Goal: Task Accomplishment & Management: Use online tool/utility

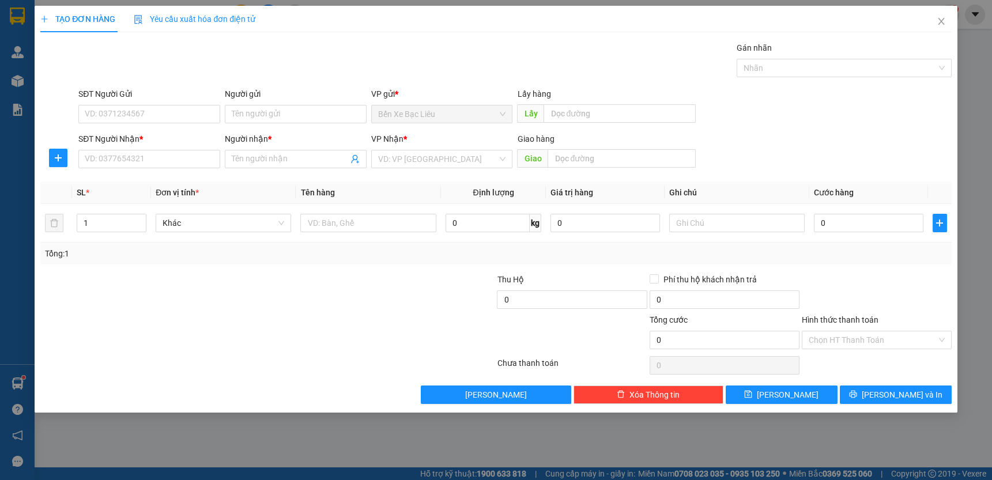
click at [188, 149] on div "SĐT Người Nhận *" at bounding box center [149, 141] width 142 height 17
click at [182, 160] on input "SĐT Người Nhận *" at bounding box center [149, 159] width 142 height 18
click at [175, 184] on div "0919641284 - ĐÀO" at bounding box center [149, 182] width 128 height 13
type input "0919641284"
type input "ĐÀO"
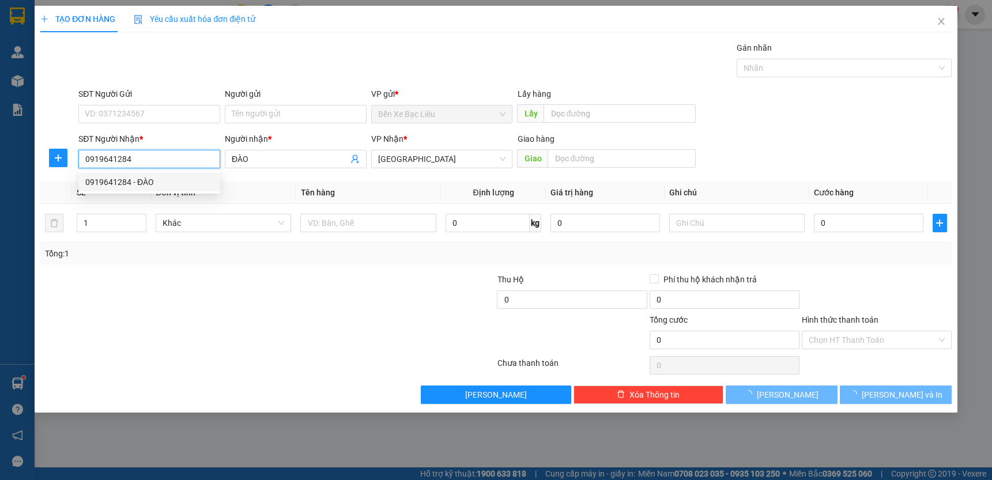
type input "40.000"
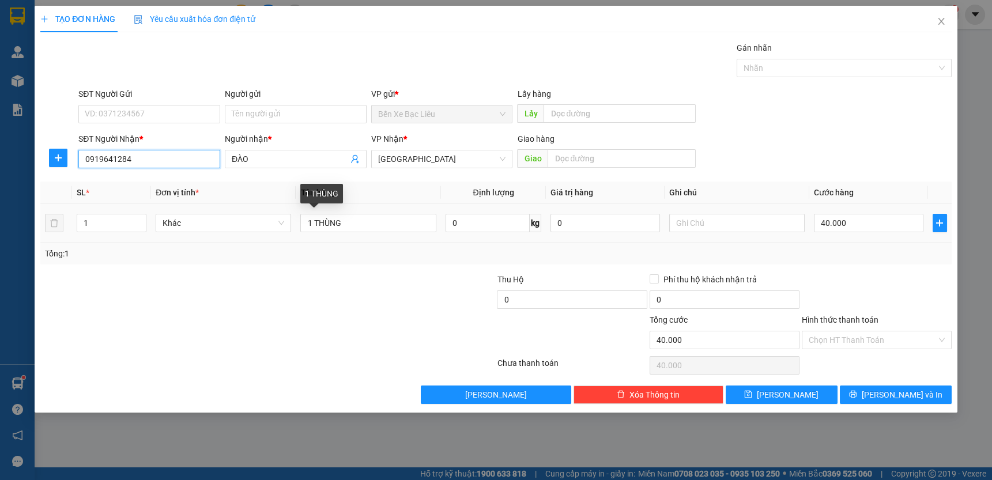
type input "0919641284"
click at [374, 235] on td "1 THÙNG" at bounding box center [368, 223] width 145 height 39
drag, startPoint x: 376, startPoint y: 229, endPoint x: 387, endPoint y: 218, distance: 15.1
click at [376, 228] on input "1 THÙNG" at bounding box center [367, 223] width 135 height 18
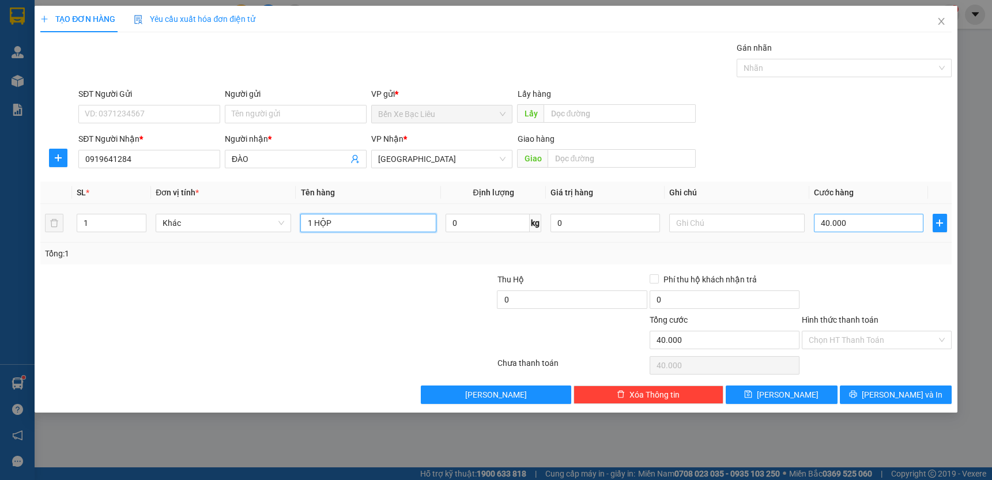
type input "1 HỘP"
click at [853, 224] on input "40.000" at bounding box center [868, 223] width 109 height 18
type input "0"
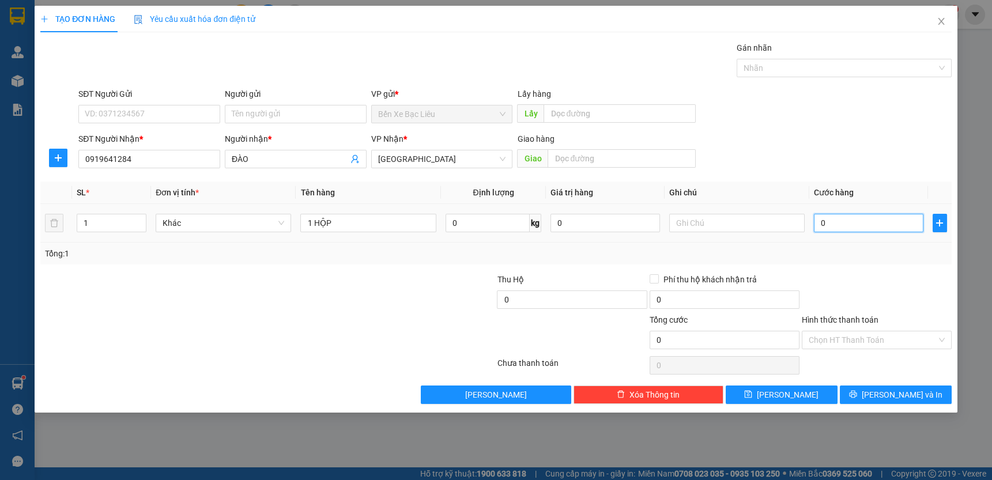
click at [819, 223] on input "0" at bounding box center [868, 223] width 109 height 18
type input "30"
type input "300"
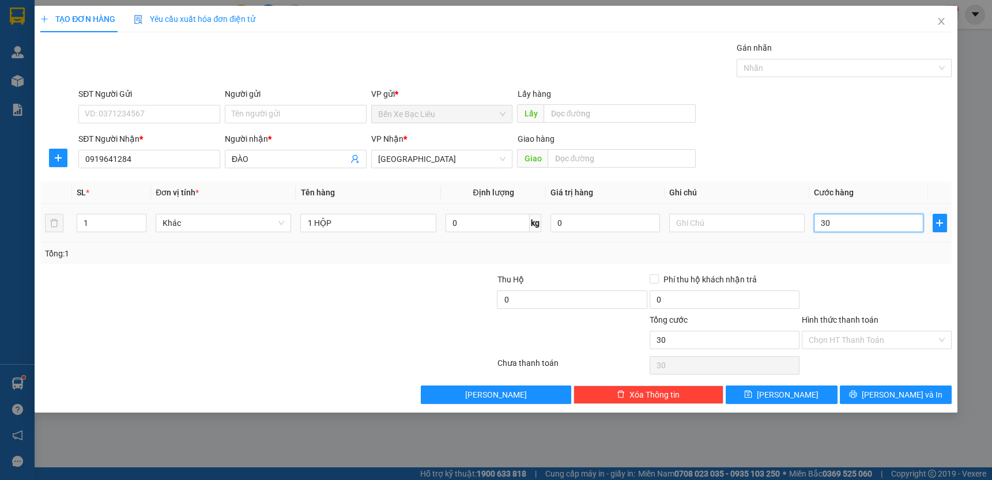
type input "300"
type input "30"
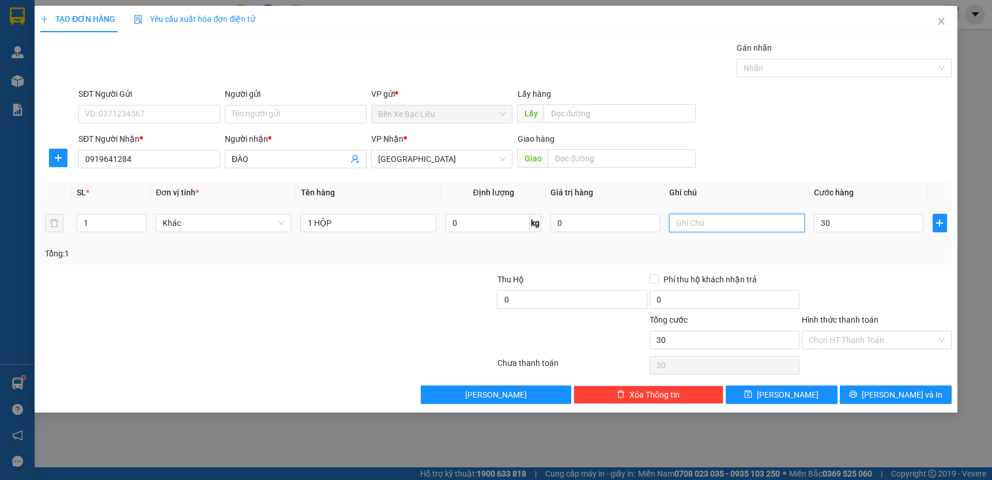
type input "30.000"
click at [769, 216] on input "text" at bounding box center [736, 223] width 135 height 18
type input "TT"
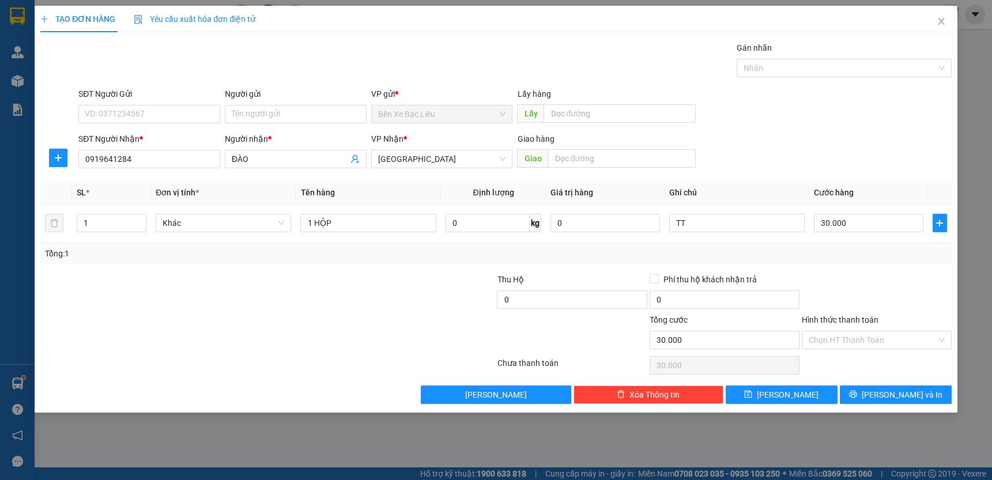
click at [827, 278] on div at bounding box center [876, 293] width 152 height 40
click at [926, 338] on input "Hình thức thanh toán" at bounding box center [872, 339] width 128 height 17
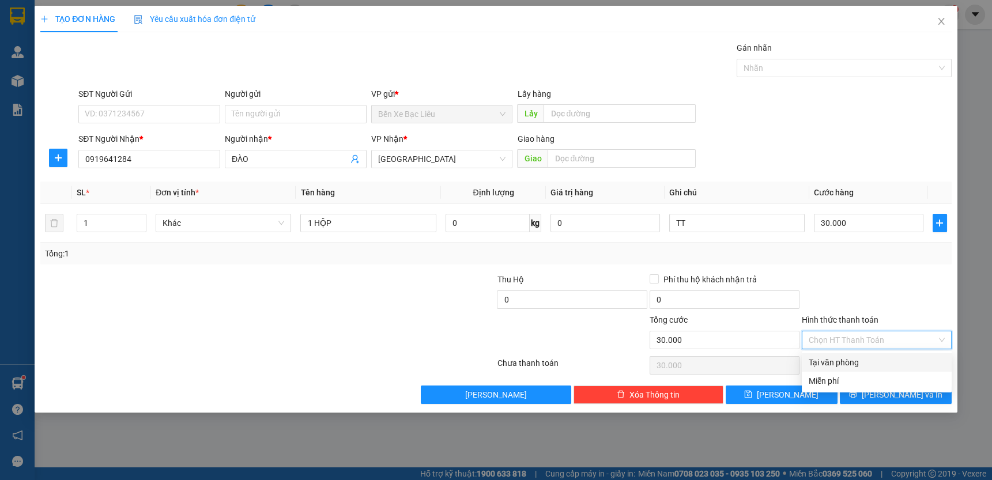
click at [921, 354] on div "Tại văn phòng" at bounding box center [877, 362] width 150 height 18
type input "0"
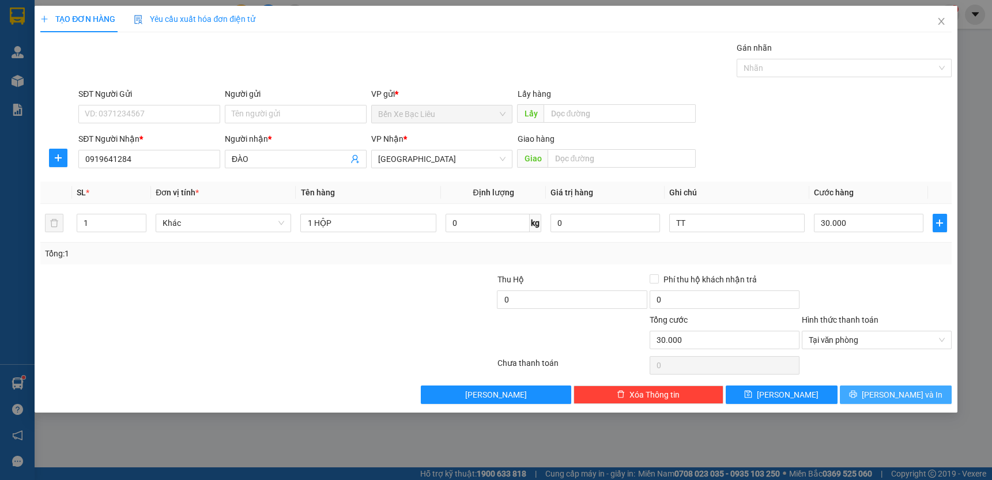
click at [902, 400] on button "[PERSON_NAME] và In" at bounding box center [896, 395] width 112 height 18
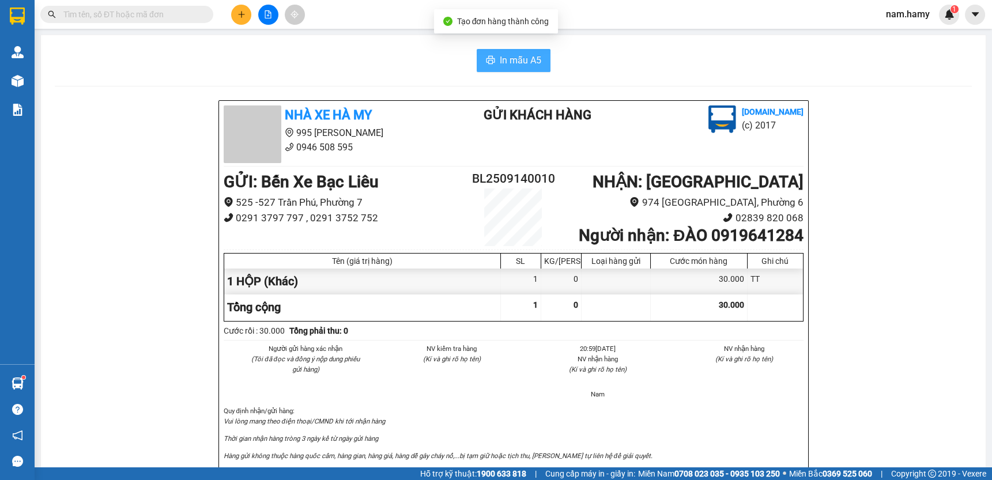
click at [537, 60] on button "In mẫu A5" at bounding box center [514, 60] width 74 height 23
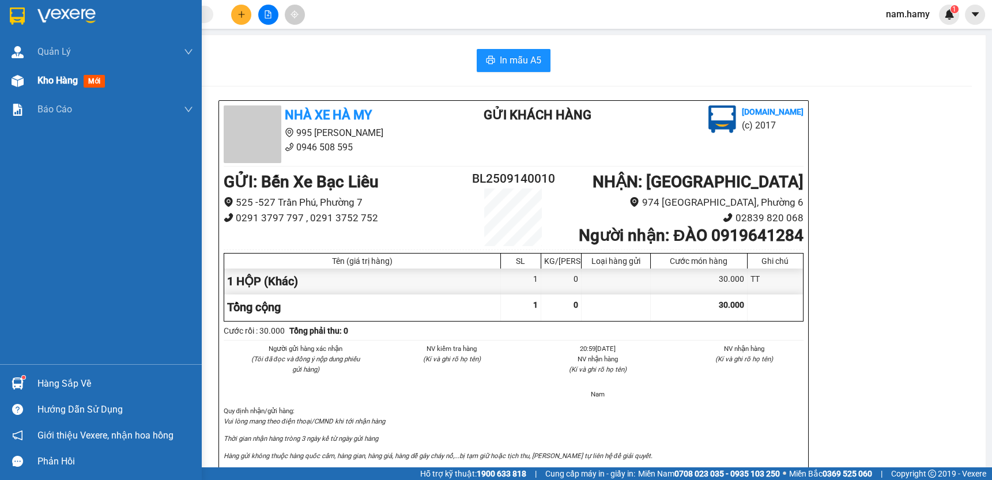
click at [28, 88] on div "Kho hàng mới" at bounding box center [101, 80] width 202 height 29
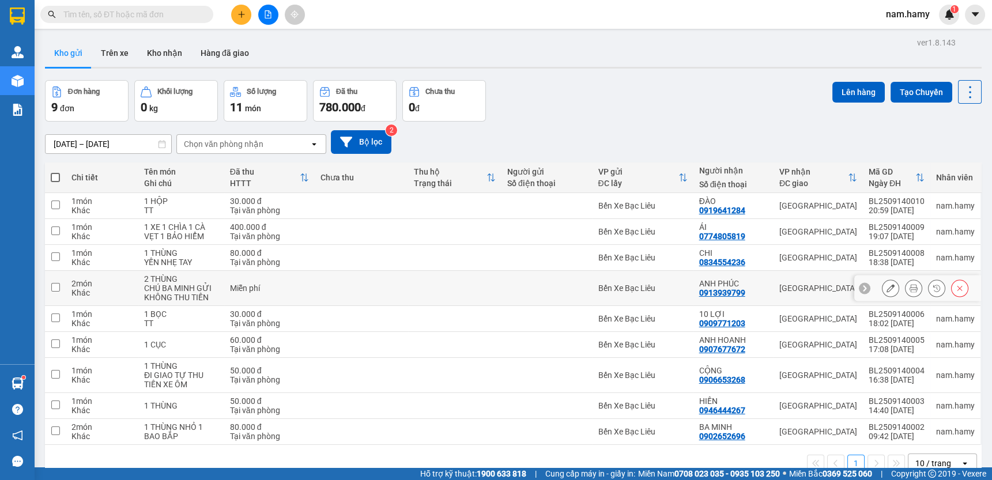
scroll to position [52, 0]
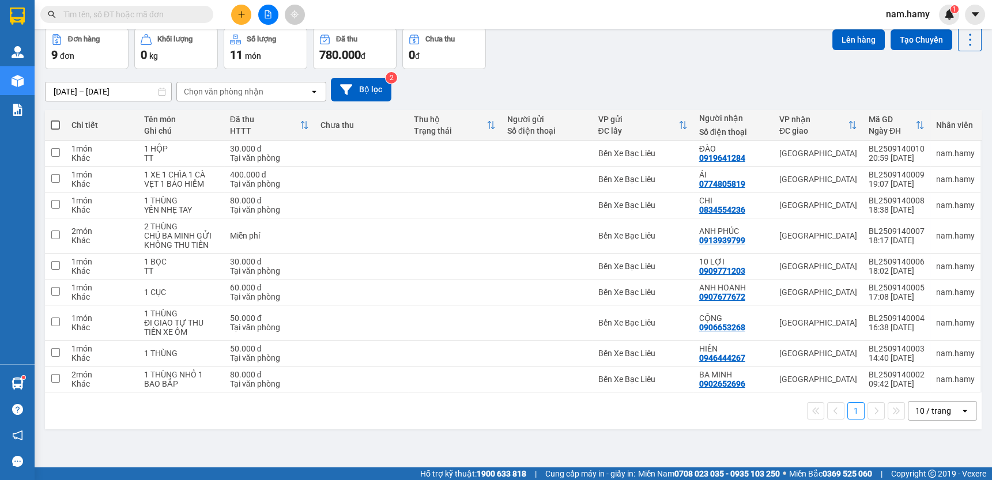
click at [58, 121] on span at bounding box center [55, 124] width 9 height 9
click at [55, 119] on input "checkbox" at bounding box center [55, 119] width 0 height 0
checkbox input "true"
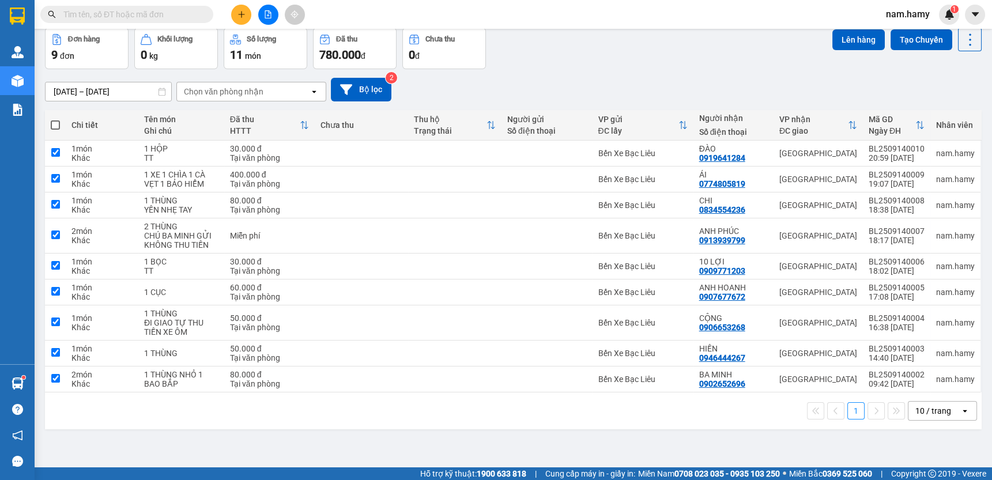
checkbox input "true"
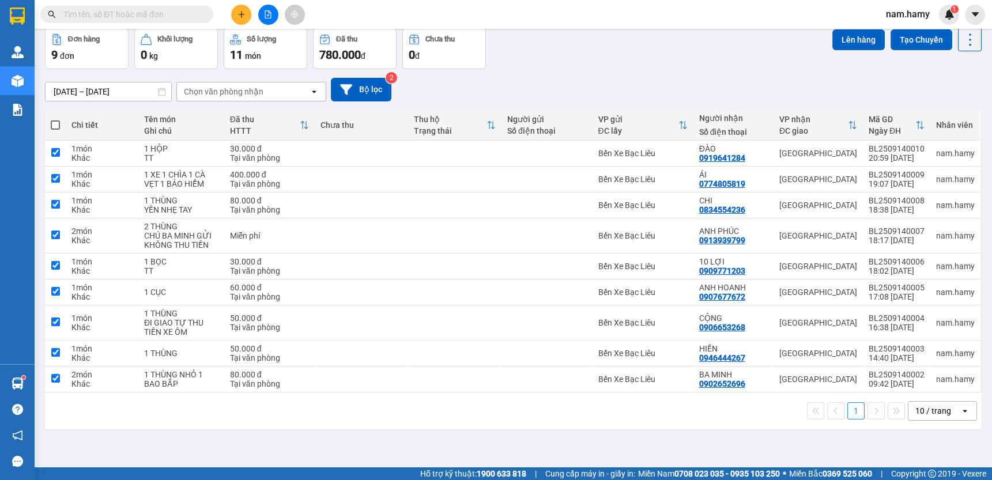
checkbox input "true"
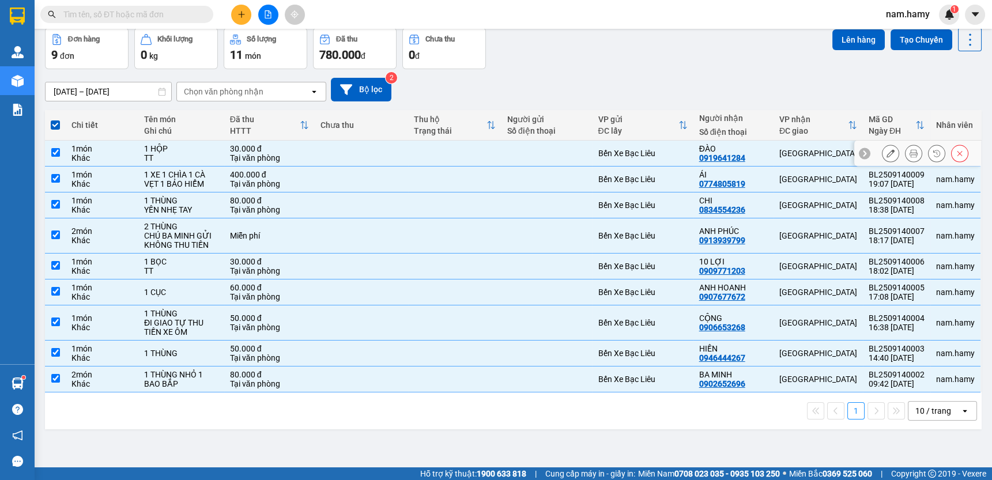
click at [69, 151] on td "1 món Khác" at bounding box center [102, 154] width 73 height 26
checkbox input "false"
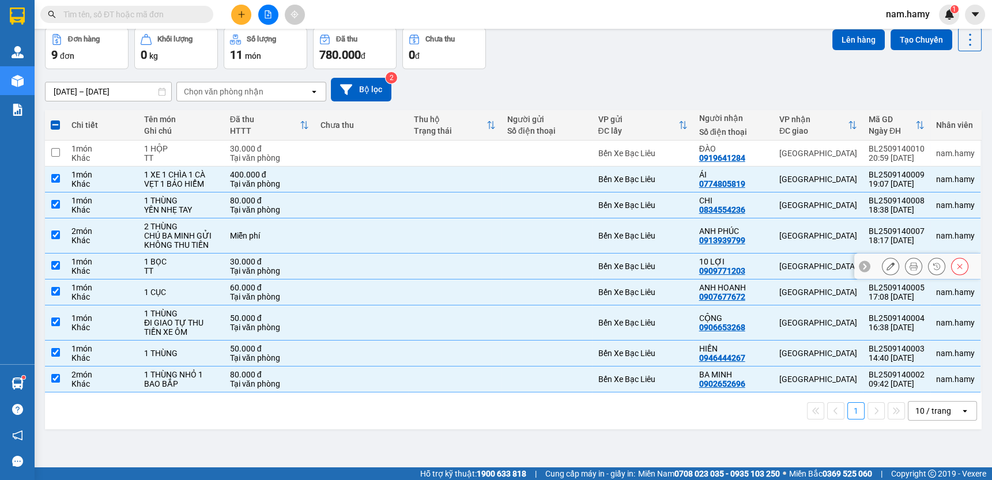
click at [164, 266] on div "TT" at bounding box center [181, 270] width 74 height 9
checkbox input "false"
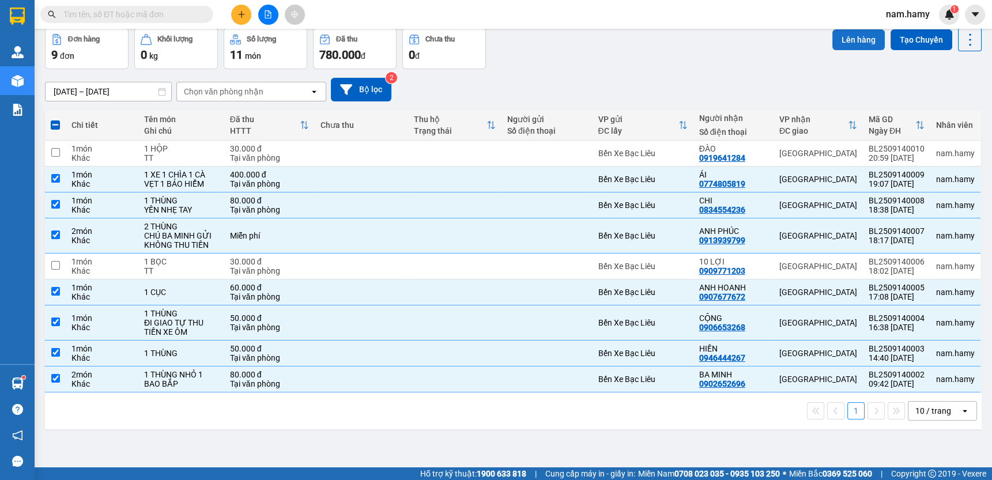
click at [859, 34] on button "Lên hàng" at bounding box center [858, 39] width 52 height 21
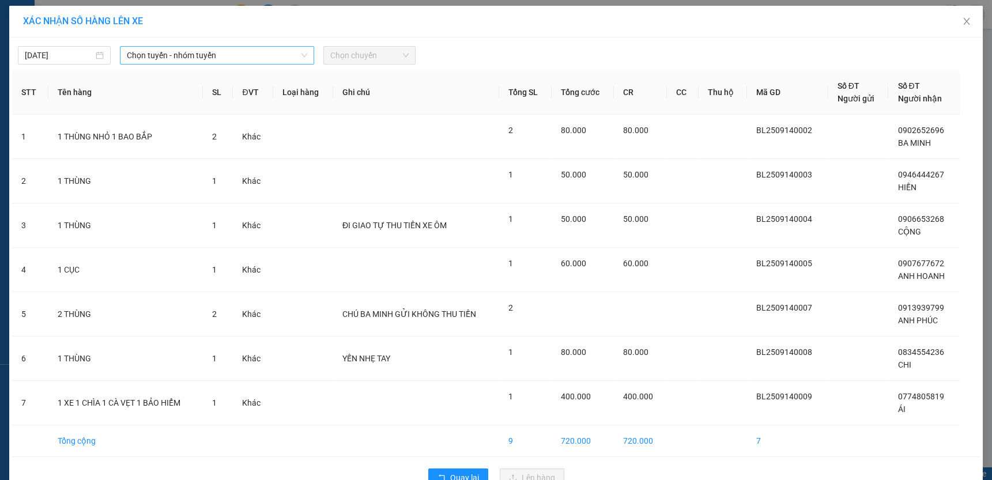
click at [229, 54] on span "Chọn tuyến - nhóm tuyến" at bounding box center [217, 55] width 180 height 17
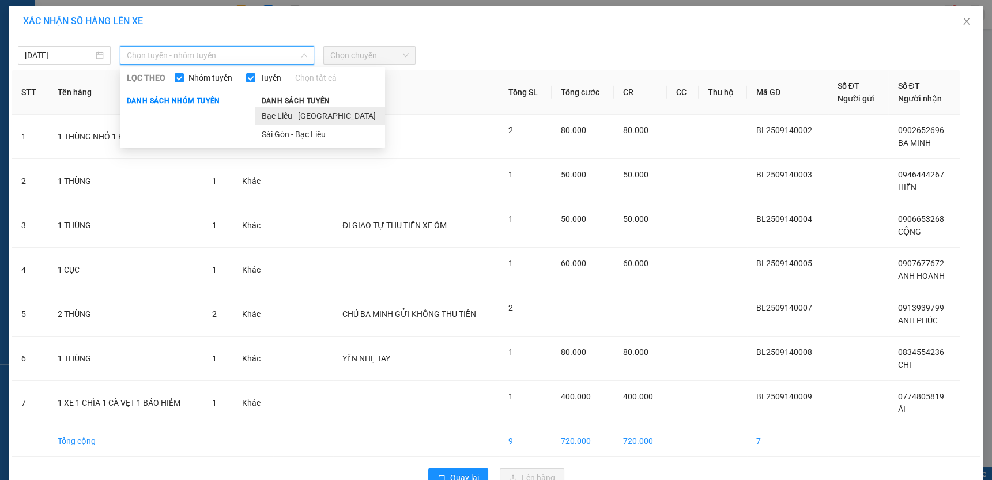
click at [301, 119] on li "Bạc Liêu - [GEOGRAPHIC_DATA]" at bounding box center [320, 116] width 130 height 18
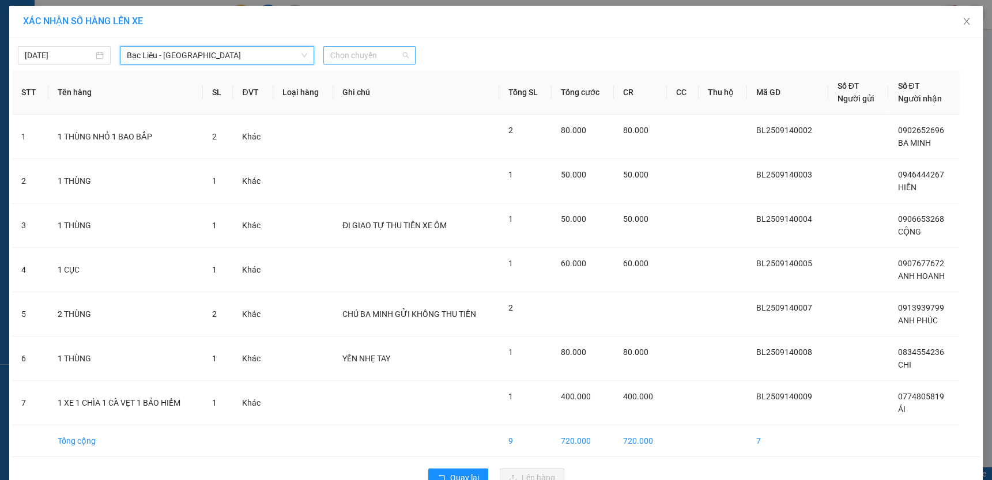
click at [364, 54] on span "Chọn chuyến" at bounding box center [369, 55] width 79 height 17
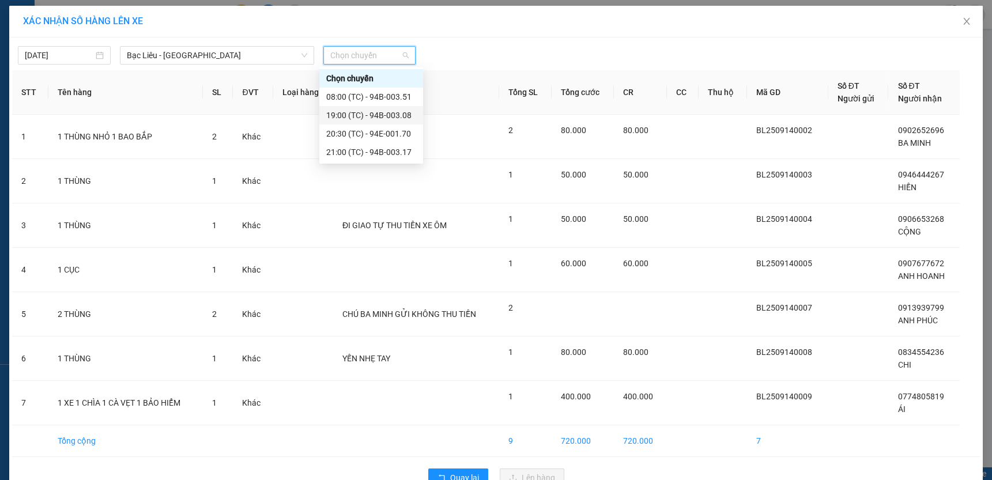
click at [406, 114] on div "19:00 (TC) - 94B-003.08" at bounding box center [371, 115] width 90 height 13
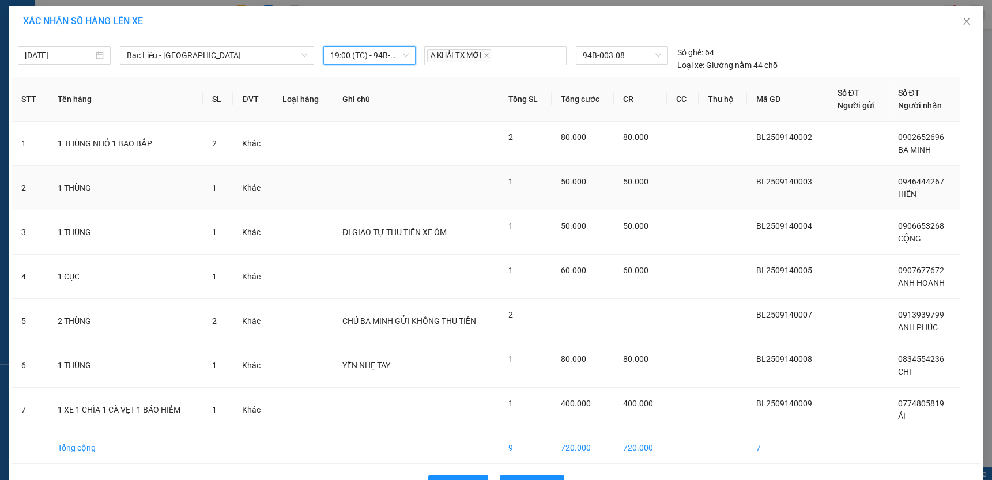
scroll to position [36, 0]
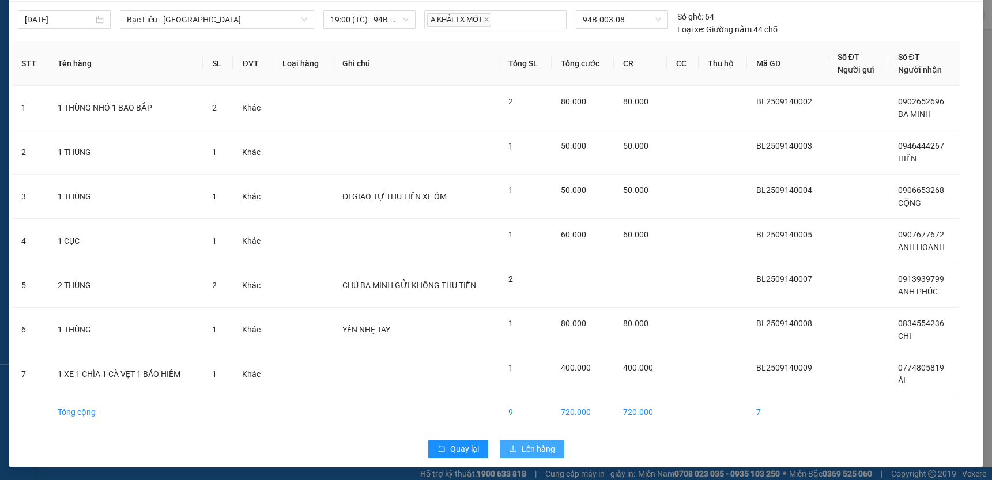
click at [530, 443] on span "Lên hàng" at bounding box center [537, 449] width 33 height 13
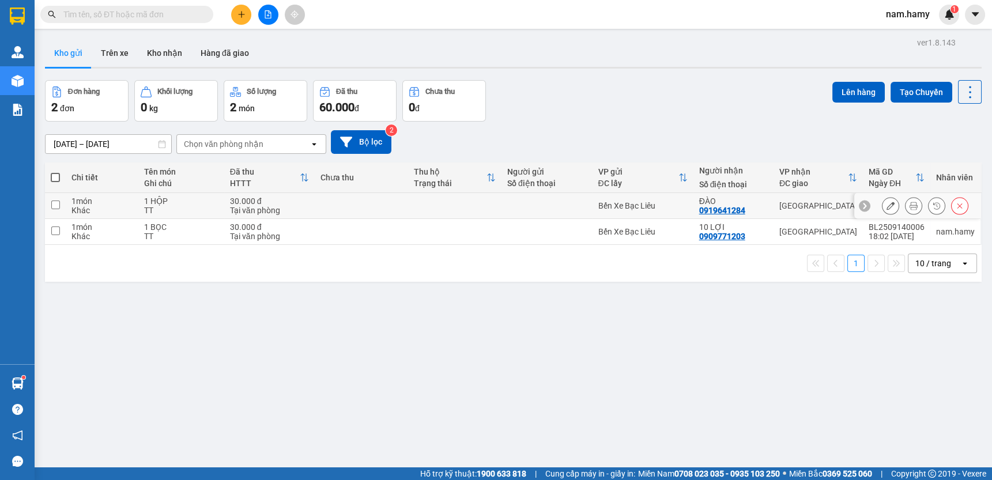
click at [53, 207] on input "checkbox" at bounding box center [55, 205] width 9 height 9
checkbox input "true"
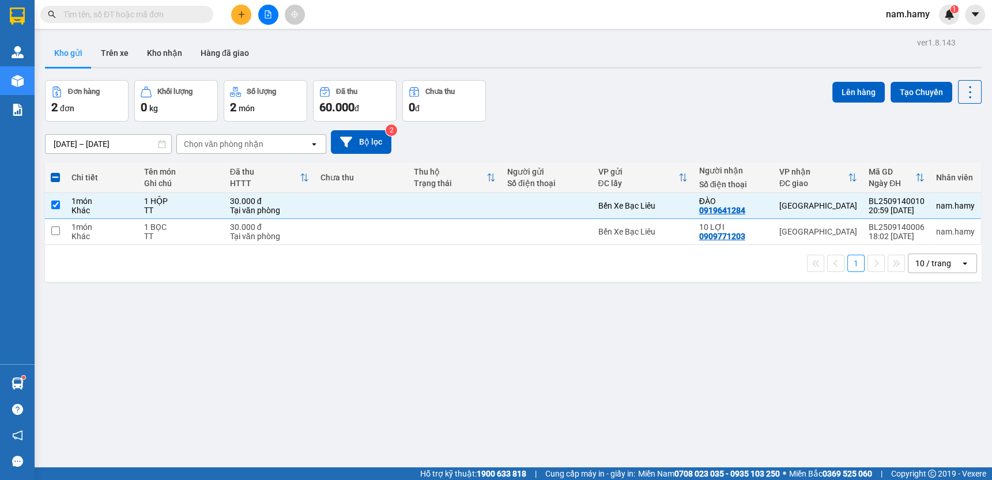
click at [52, 179] on span at bounding box center [55, 177] width 9 height 9
click at [55, 172] on input "checkbox" at bounding box center [55, 172] width 0 height 0
checkbox input "true"
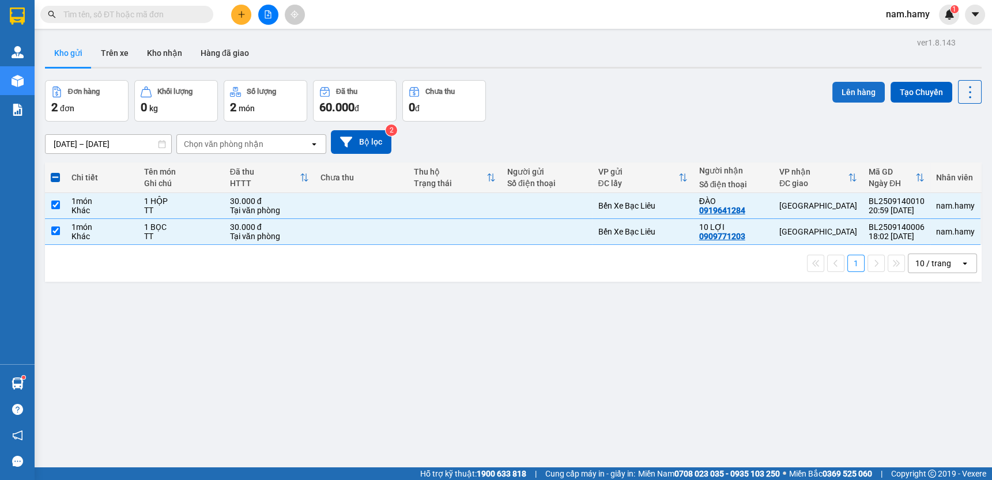
click at [860, 85] on button "Lên hàng" at bounding box center [858, 92] width 52 height 21
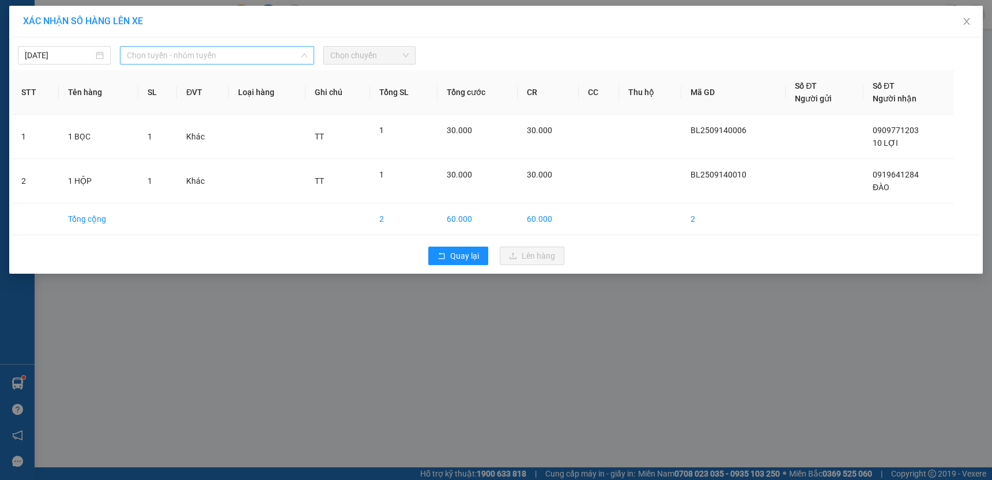
click at [224, 55] on span "Chọn tuyến - nhóm tuyến" at bounding box center [217, 55] width 180 height 17
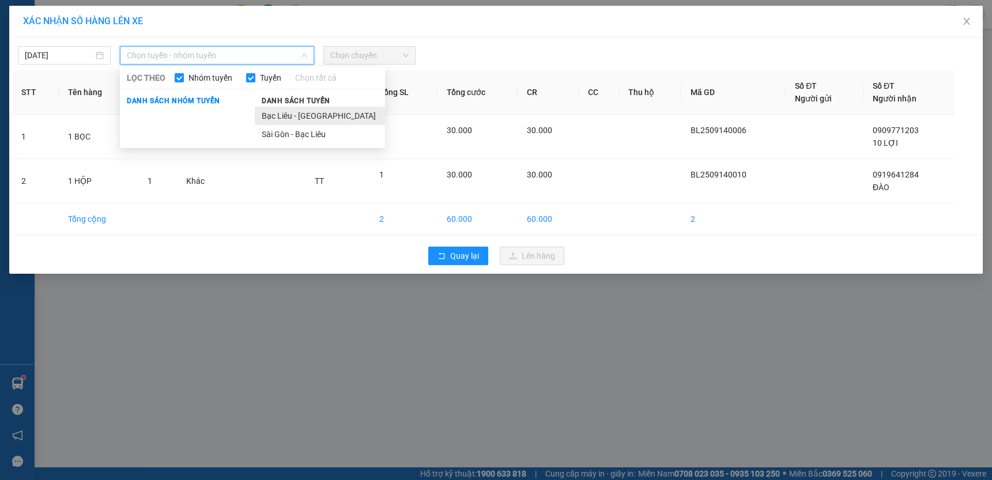
click at [282, 120] on li "Bạc Liêu - [GEOGRAPHIC_DATA]" at bounding box center [320, 116] width 130 height 18
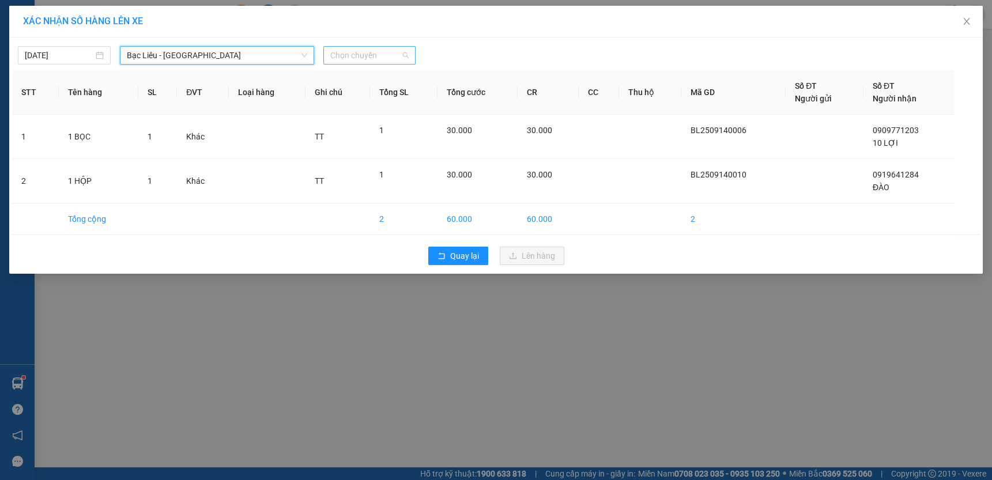
click at [368, 56] on span "Chọn chuyến" at bounding box center [369, 55] width 79 height 17
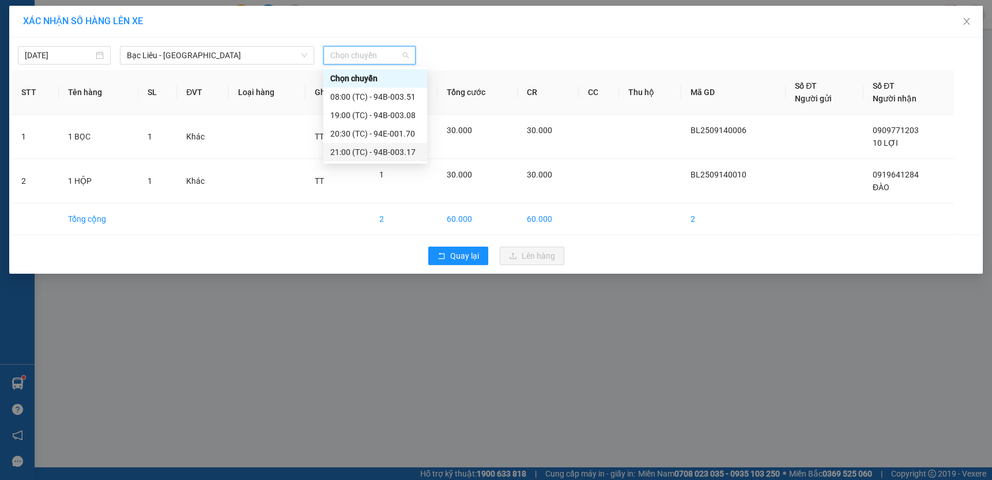
click at [370, 156] on div "21:00 (TC) - 94B-003.17" at bounding box center [375, 152] width 90 height 13
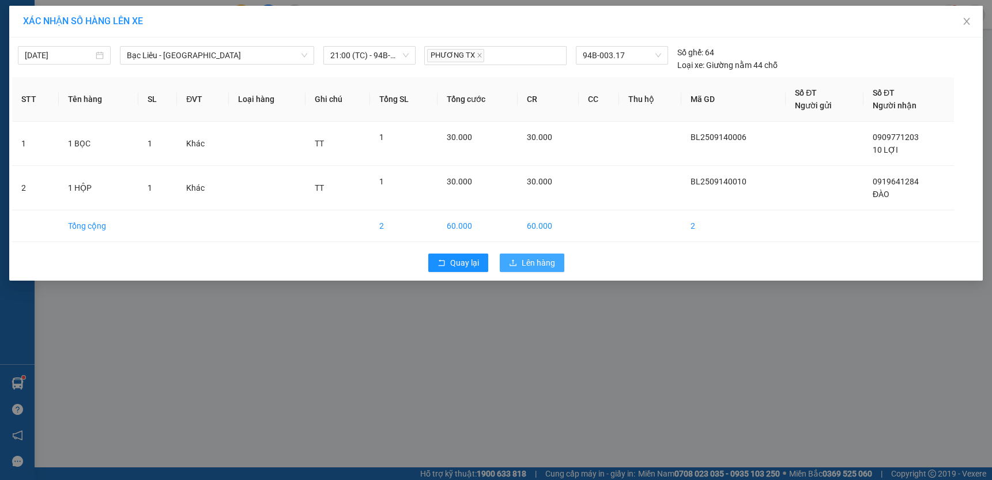
click at [517, 264] on button "Lên hàng" at bounding box center [532, 263] width 65 height 18
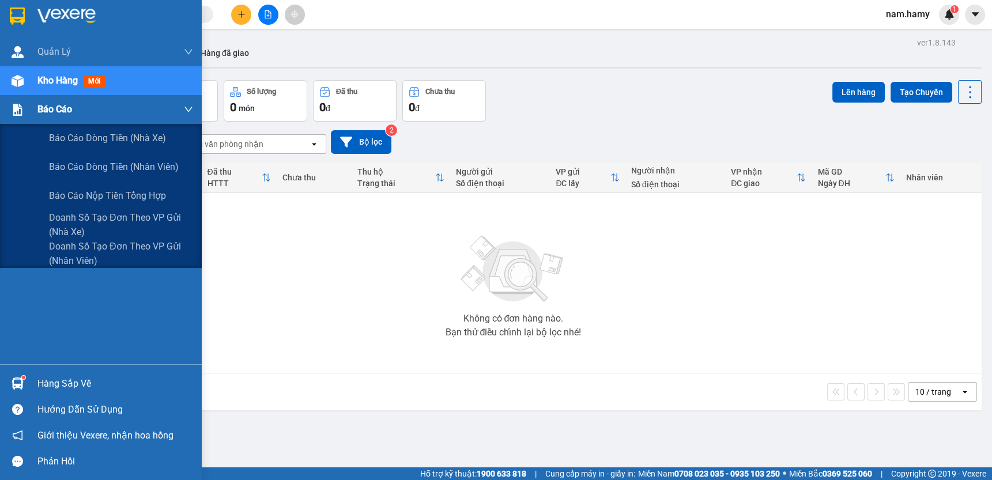
drag, startPoint x: 22, startPoint y: 113, endPoint x: 30, endPoint y: 117, distance: 9.0
click at [22, 113] on img at bounding box center [18, 110] width 12 height 12
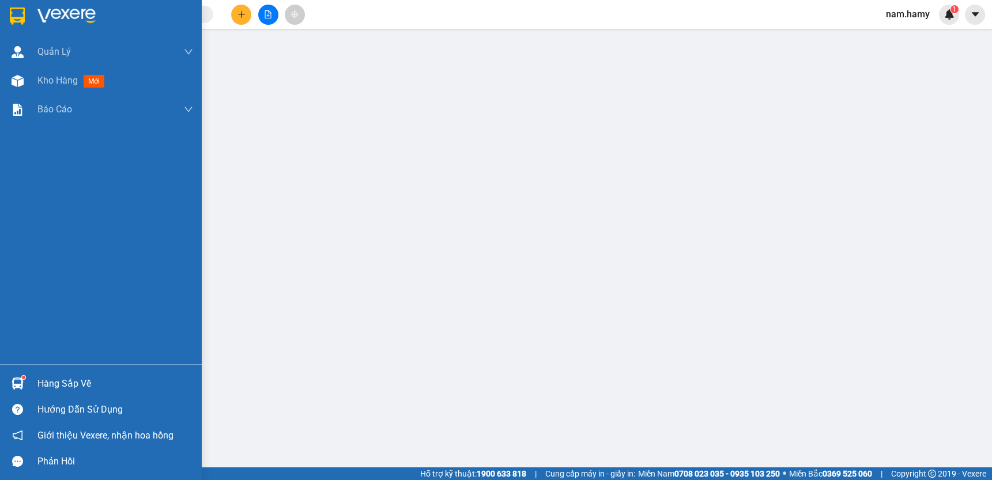
click at [82, 270] on div "Quản [PERSON_NAME] lý khách hàng mới Kho hàng mới Báo cáo Báo cáo dòng tiền (nh…" at bounding box center [101, 200] width 202 height 327
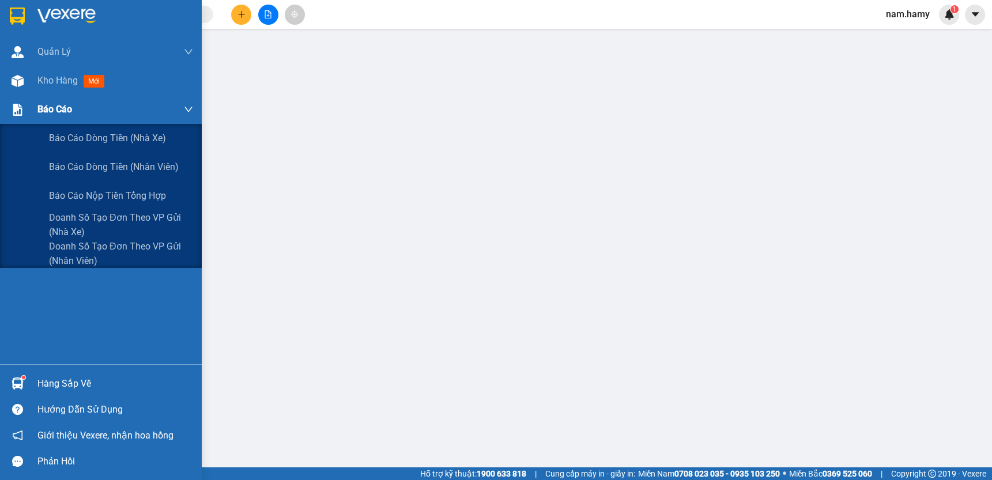
click at [63, 113] on span "Báo cáo" at bounding box center [54, 109] width 35 height 14
drag, startPoint x: 84, startPoint y: 259, endPoint x: 101, endPoint y: 239, distance: 26.6
click at [92, 251] on span "Doanh số tạo đơn theo VP gửi (nhân viên)" at bounding box center [121, 253] width 144 height 29
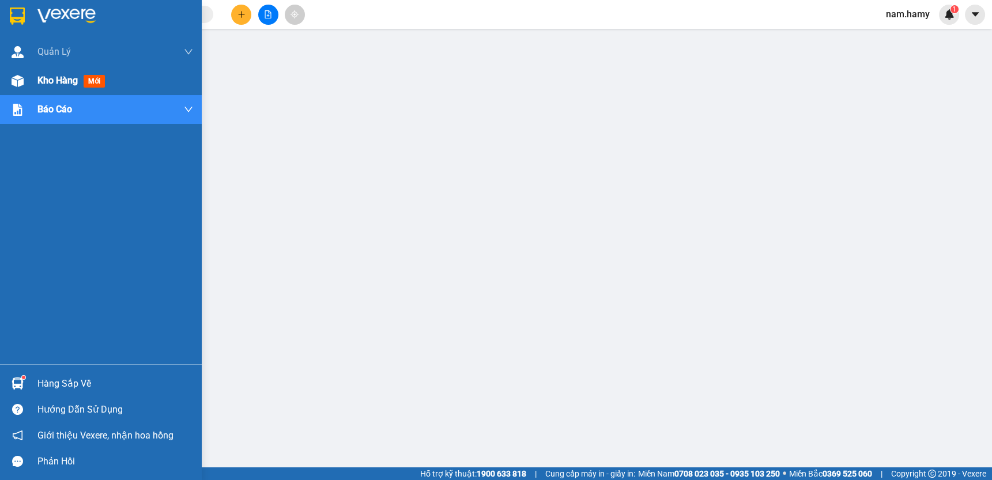
click at [71, 85] on span "Kho hàng" at bounding box center [57, 80] width 40 height 11
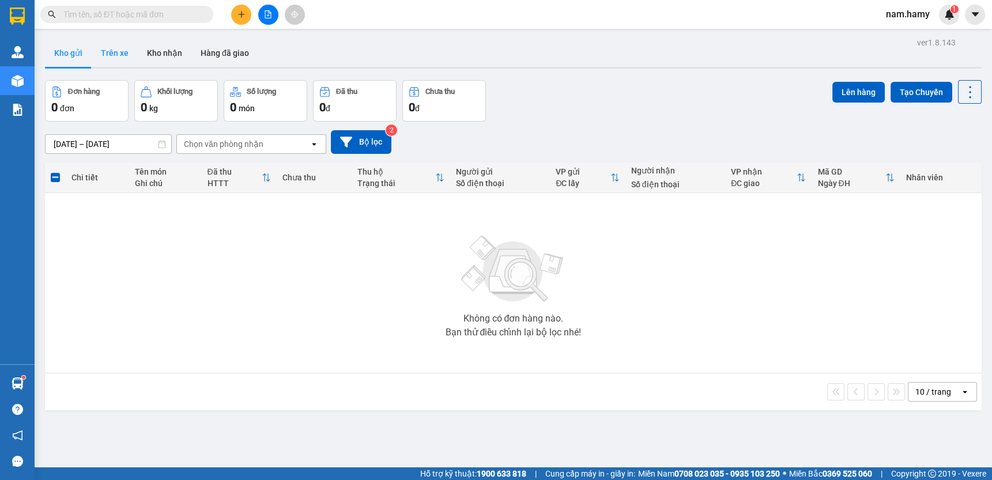
click at [126, 57] on button "Trên xe" at bounding box center [115, 53] width 46 height 28
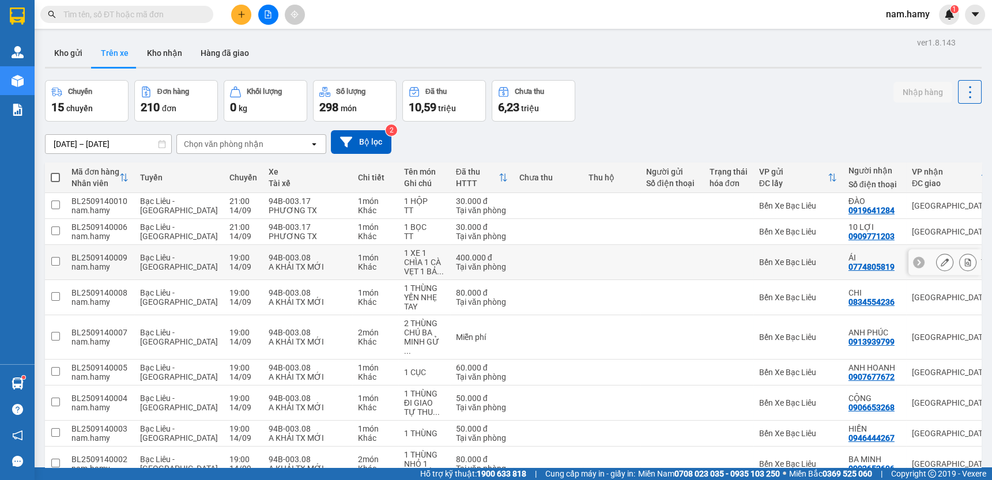
scroll to position [52, 0]
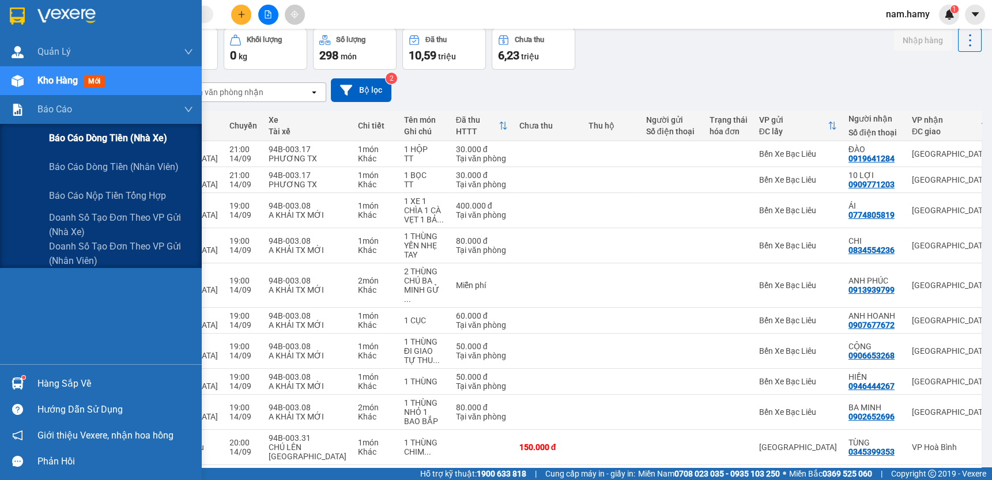
drag, startPoint x: 46, startPoint y: 108, endPoint x: 44, endPoint y: 132, distance: 23.7
click at [46, 108] on span "Báo cáo" at bounding box center [54, 109] width 35 height 14
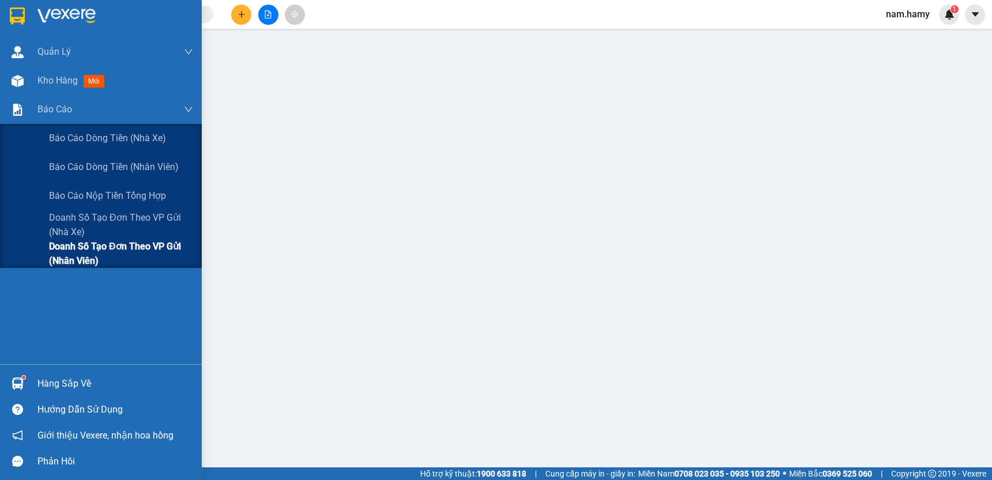
click at [90, 250] on span "Doanh số tạo đơn theo VP gửi (nhân viên)" at bounding box center [121, 253] width 144 height 29
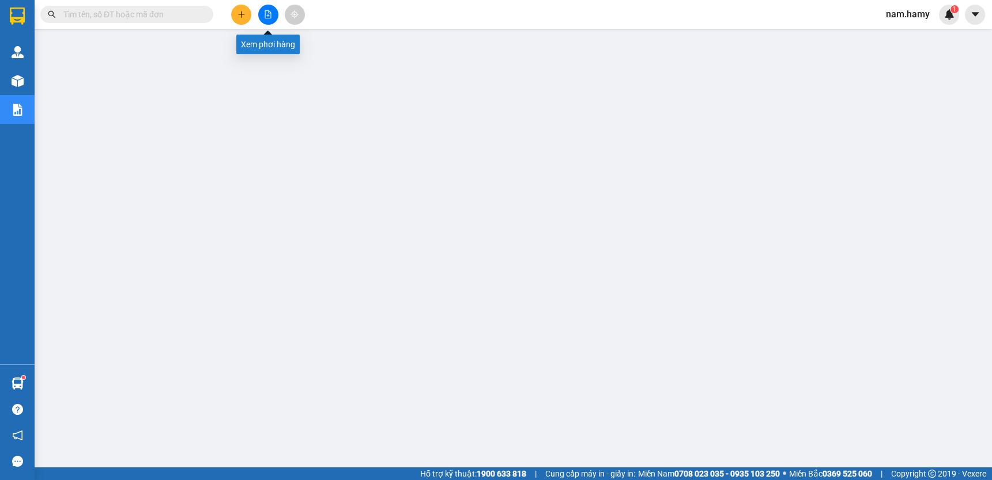
click at [265, 16] on icon "file-add" at bounding box center [268, 14] width 6 height 8
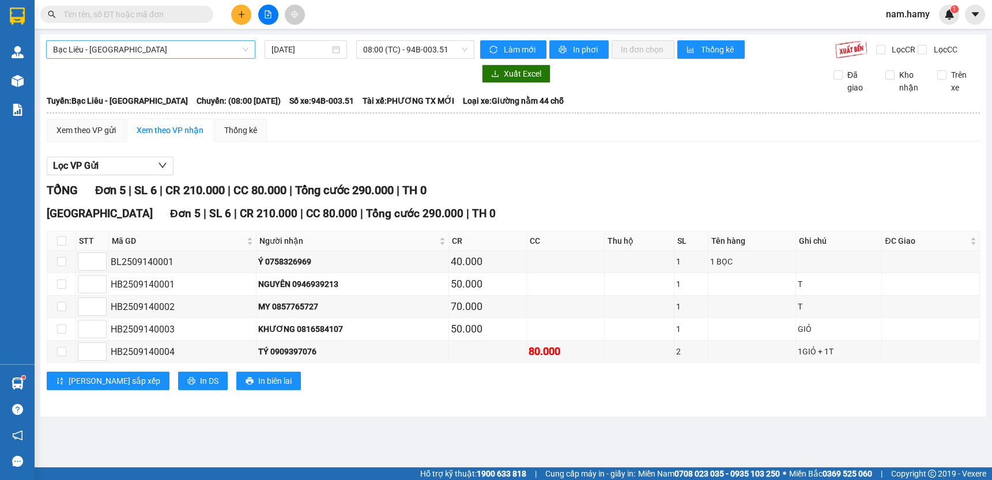
click at [177, 52] on span "Bạc Liêu - [GEOGRAPHIC_DATA]" at bounding box center [150, 49] width 195 height 17
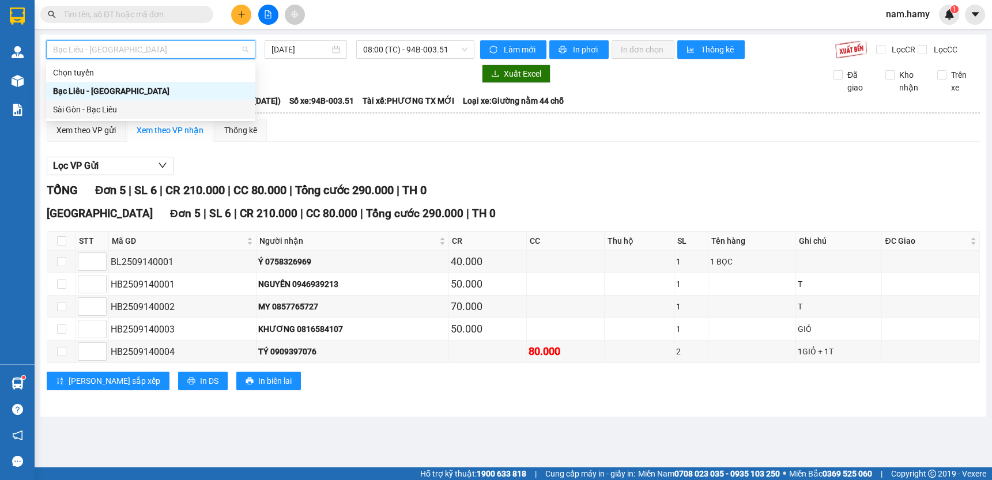
click at [151, 105] on div "Sài Gòn - Bạc Liêu" at bounding box center [150, 109] width 195 height 13
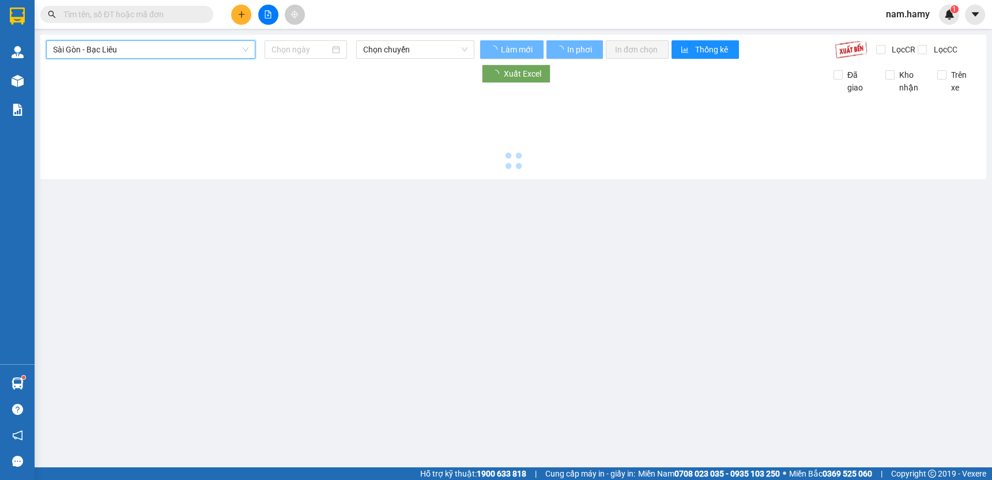
type input "[DATE]"
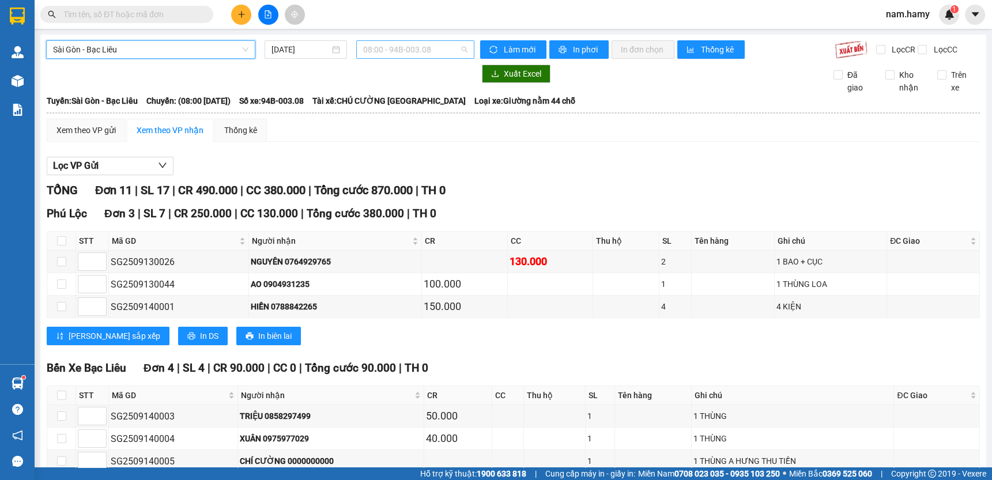
click at [406, 52] on span "08:00 - 94B-003.08" at bounding box center [415, 49] width 104 height 17
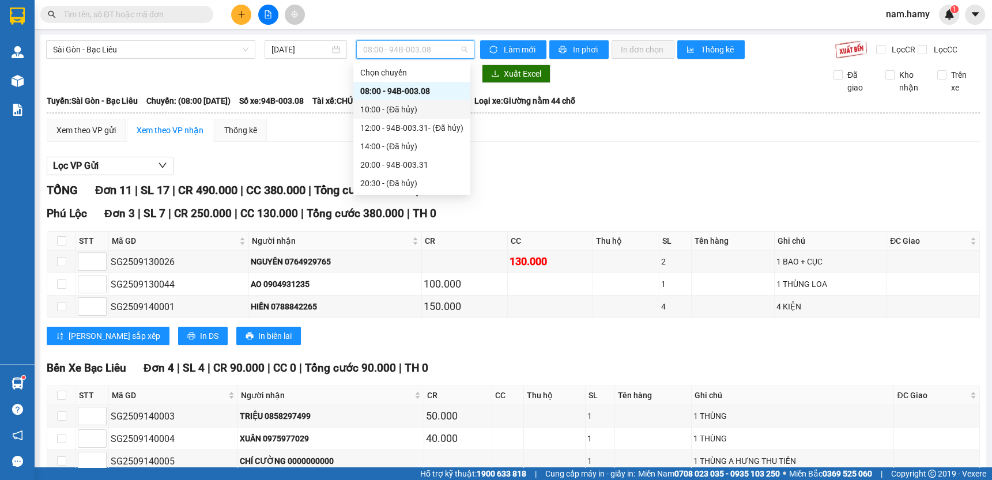
scroll to position [157, 0]
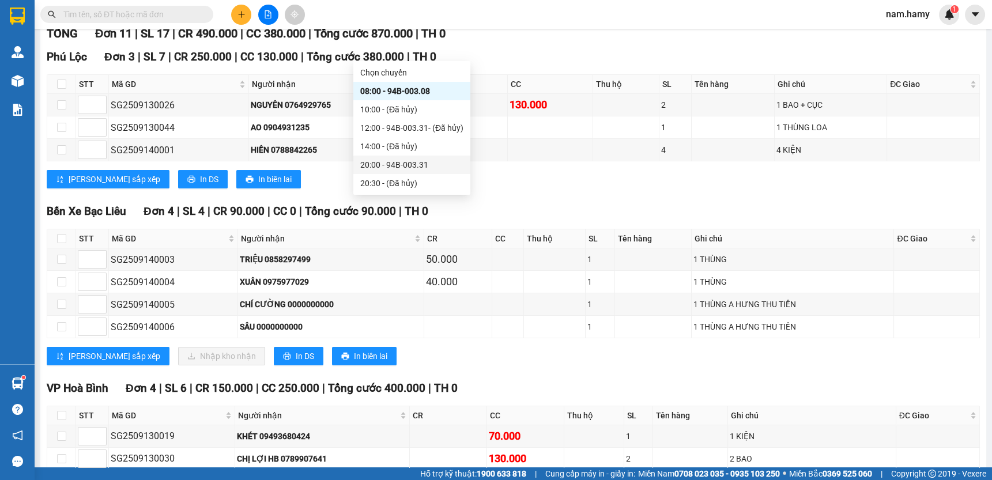
click at [421, 169] on div "20:00 - 94B-003.31" at bounding box center [411, 164] width 103 height 13
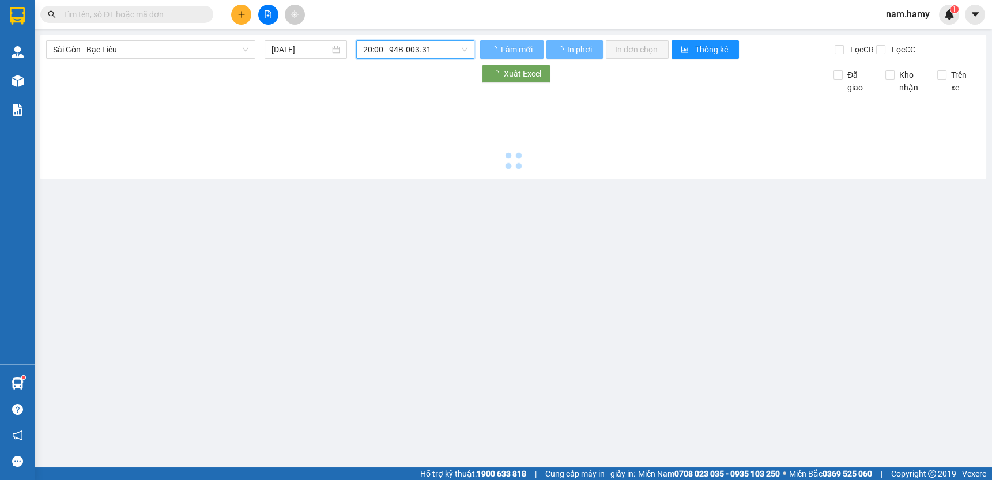
scroll to position [0, 0]
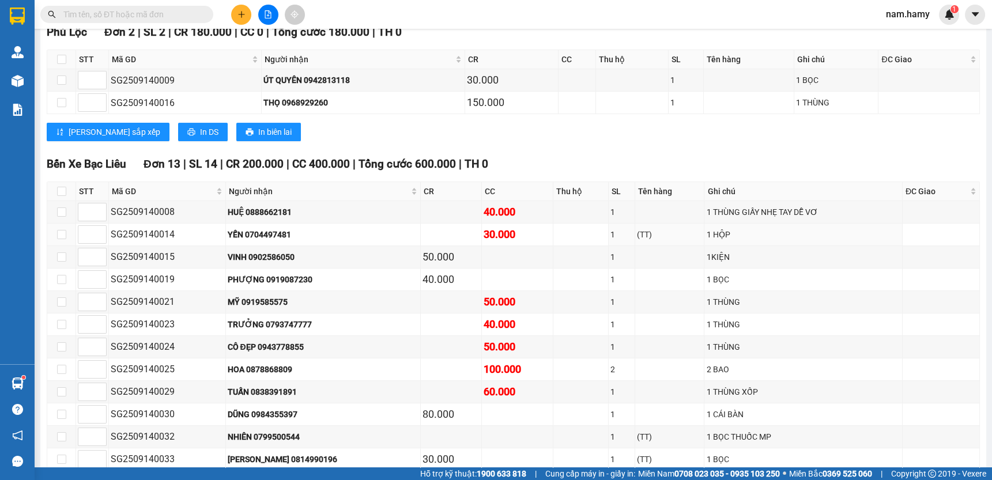
scroll to position [717, 0]
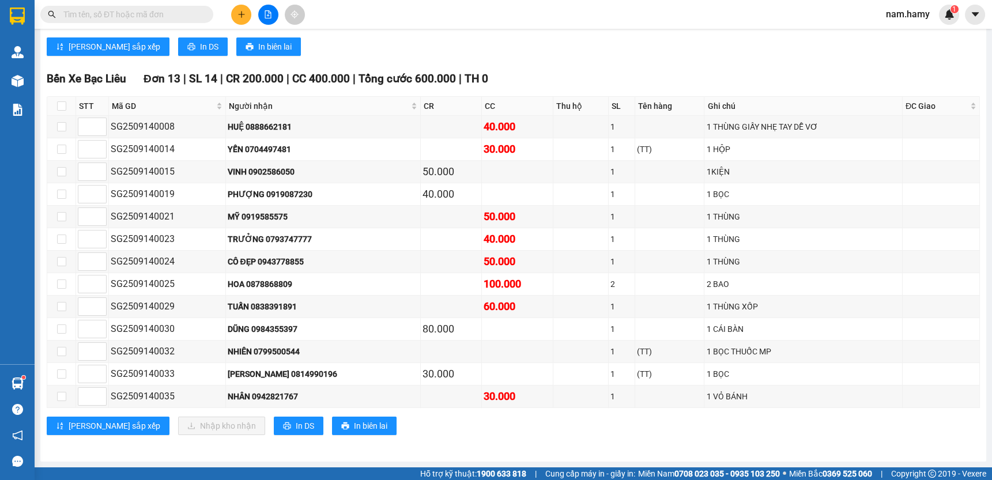
click at [54, 115] on th at bounding box center [61, 106] width 29 height 19
click at [58, 112] on label at bounding box center [61, 106] width 9 height 13
click at [58, 111] on input "checkbox" at bounding box center [61, 105] width 9 height 9
checkbox input "true"
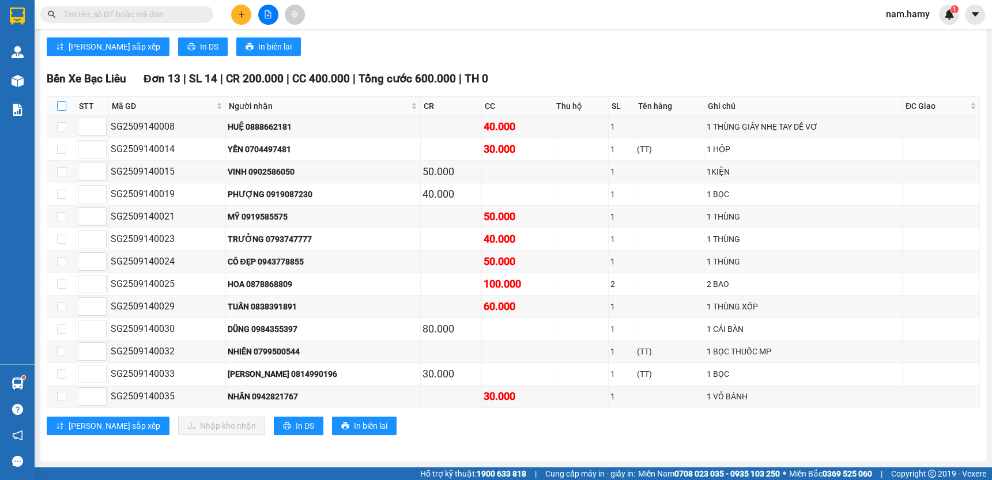
checkbox input "true"
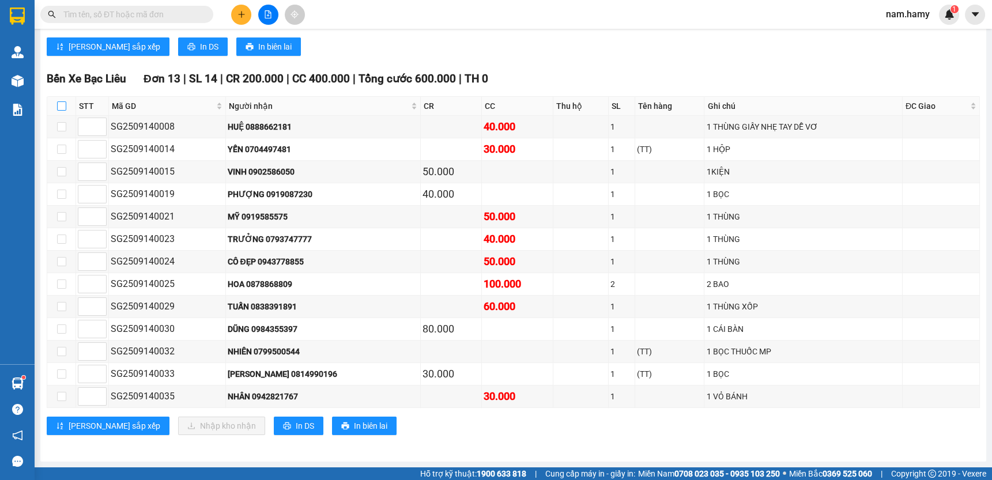
checkbox input "true"
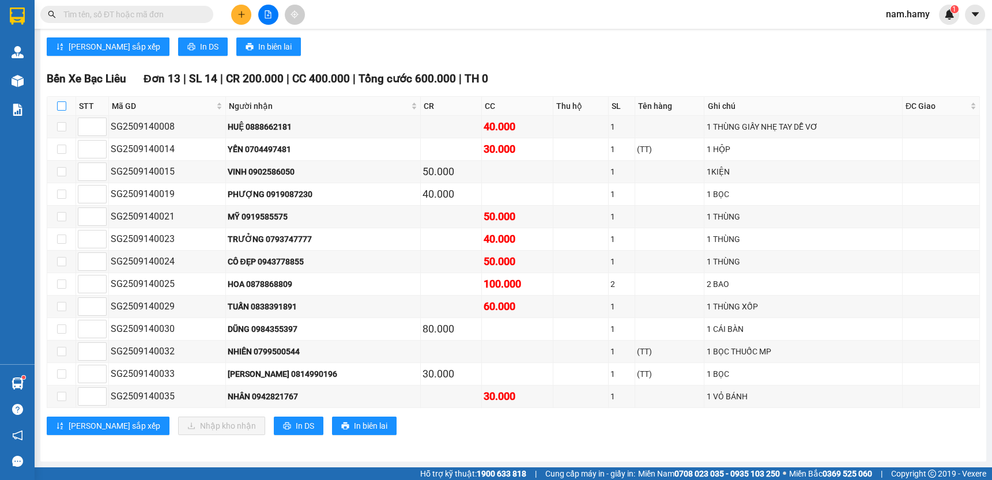
checkbox input "true"
